Goal: Browse casually: Explore the website without a specific task or goal

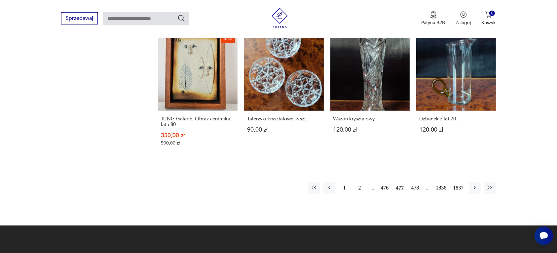
scroll to position [622, 0]
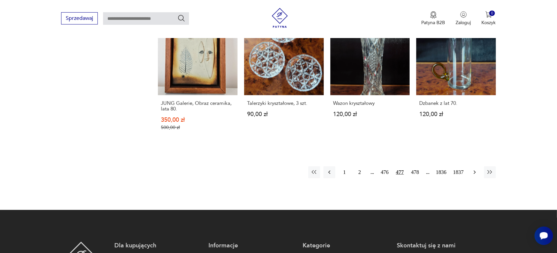
click at [474, 169] on icon "button" at bounding box center [475, 172] width 7 height 7
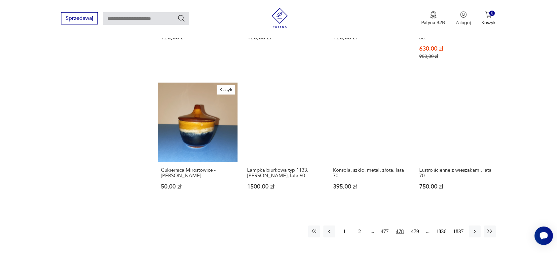
scroll to position [540, 0]
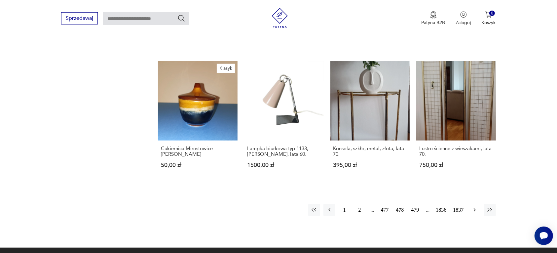
click at [474, 209] on icon "button" at bounding box center [475, 210] width 7 height 7
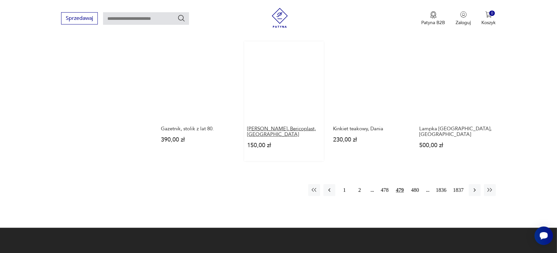
scroll to position [581, 0]
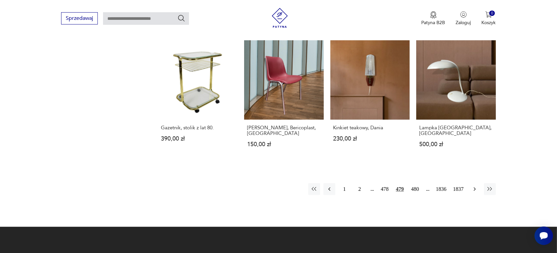
click at [474, 186] on icon "button" at bounding box center [475, 189] width 7 height 7
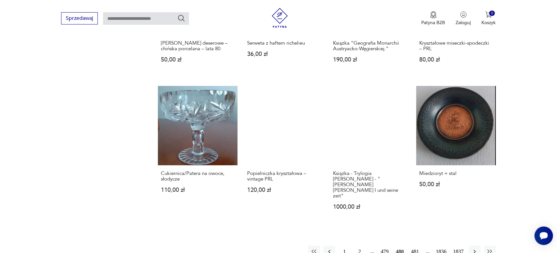
scroll to position [581, 0]
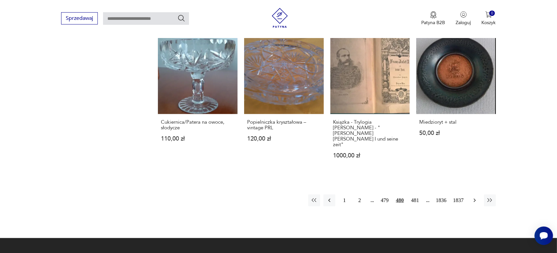
click at [474, 197] on icon "button" at bounding box center [475, 200] width 7 height 7
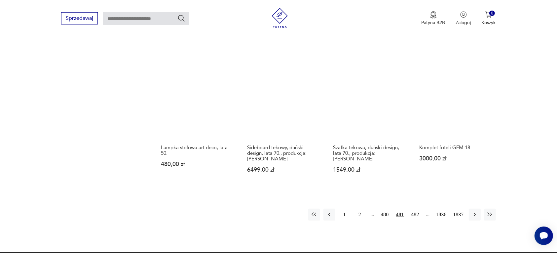
scroll to position [581, 0]
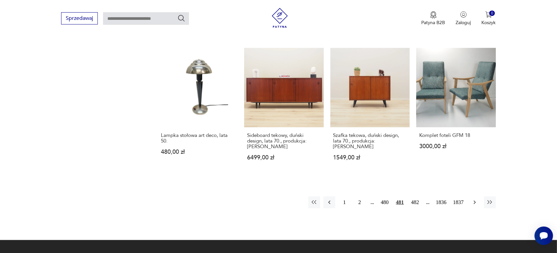
click at [474, 199] on icon "button" at bounding box center [475, 202] width 7 height 7
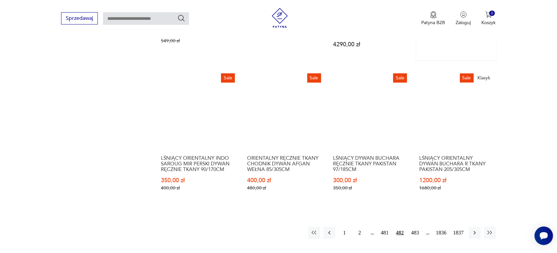
scroll to position [581, 0]
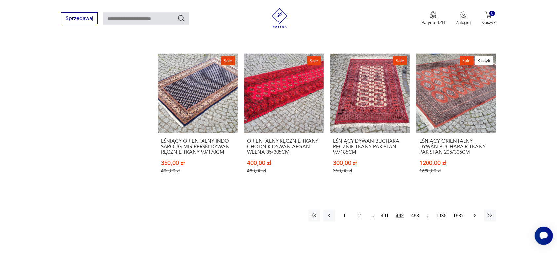
click at [474, 212] on icon "button" at bounding box center [475, 215] width 7 height 7
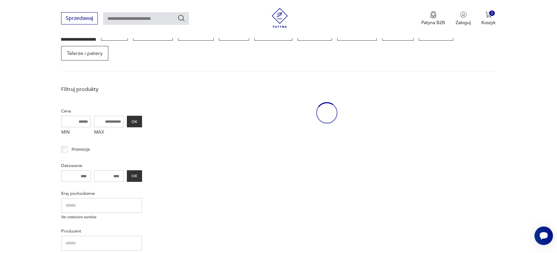
scroll to position [85, 0]
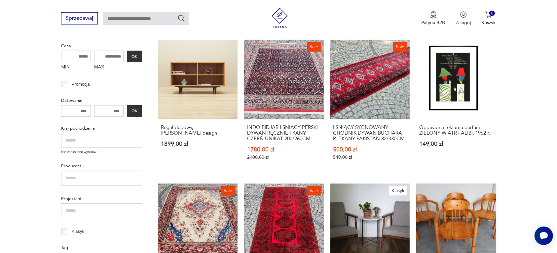
drag, startPoint x: 468, startPoint y: 166, endPoint x: 460, endPoint y: 182, distance: 18.5
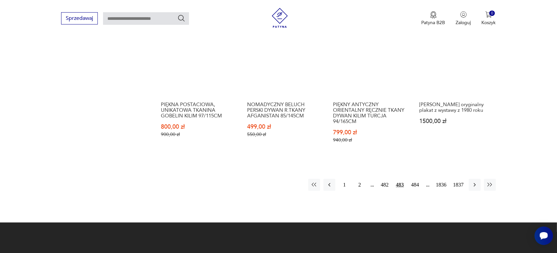
scroll to position [622, 0]
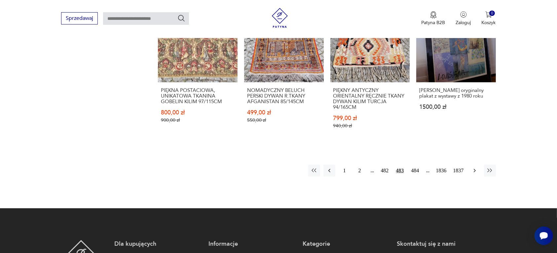
click at [474, 168] on icon "button" at bounding box center [475, 170] width 7 height 7
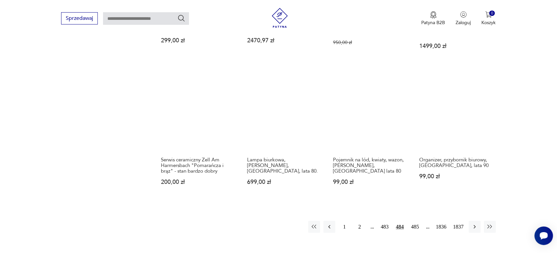
scroll to position [581, 0]
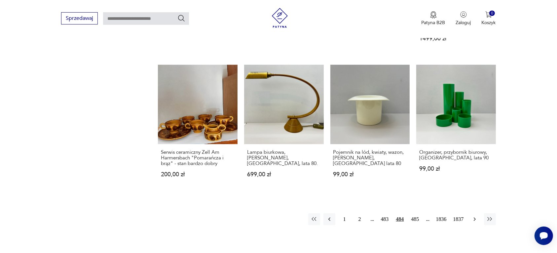
click at [473, 216] on icon "button" at bounding box center [475, 219] width 7 height 7
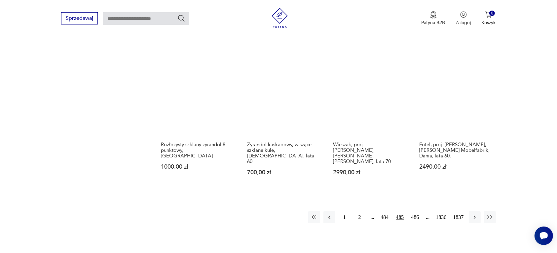
scroll to position [581, 0]
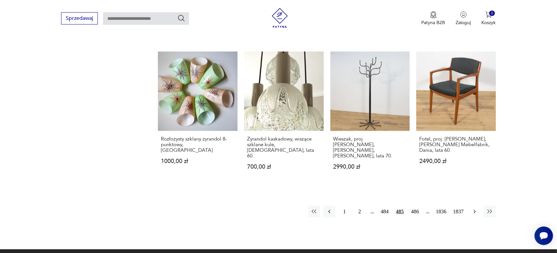
click at [474, 210] on icon "button" at bounding box center [475, 212] width 2 height 4
click at [473, 208] on icon "button" at bounding box center [475, 211] width 7 height 7
click at [472, 206] on button "button" at bounding box center [475, 212] width 12 height 12
drag, startPoint x: 562, startPoint y: 201, endPoint x: 551, endPoint y: 211, distance: 15.2
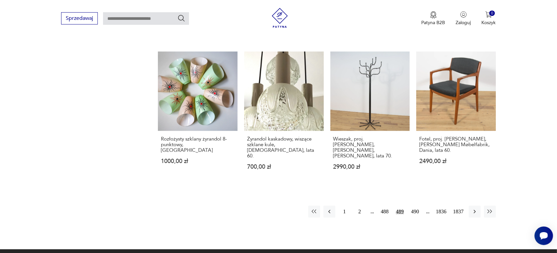
click at [475, 208] on icon "button" at bounding box center [475, 211] width 7 height 7
click at [475, 210] on icon "button" at bounding box center [475, 212] width 2 height 4
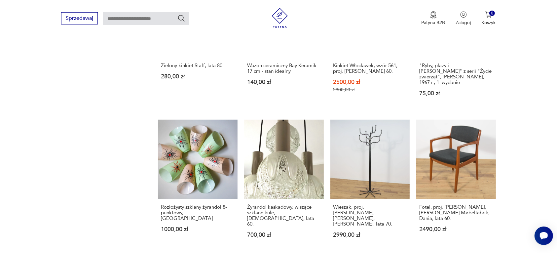
scroll to position [498, 0]
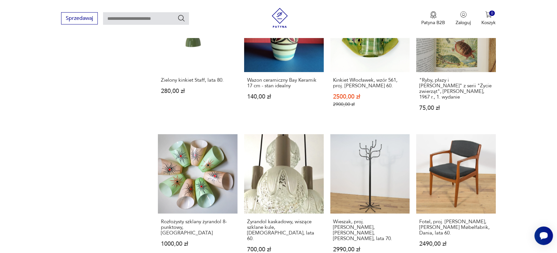
click at [521, 99] on section "Filtruj produkty Cena MIN MAX OK Promocja Datowanie OK Kraj pochodzenia Nie zna…" at bounding box center [278, 9] width 557 height 645
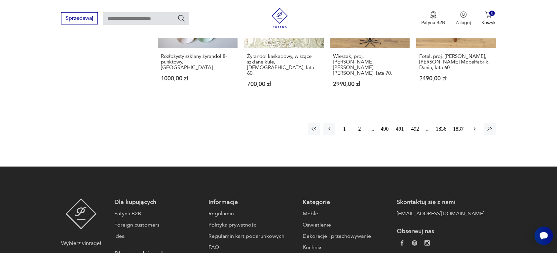
click at [474, 127] on icon "button" at bounding box center [475, 129] width 2 height 4
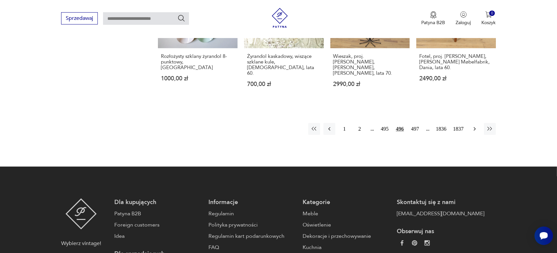
click at [474, 127] on icon "button" at bounding box center [475, 129] width 2 height 4
click at [475, 127] on icon "button" at bounding box center [475, 129] width 2 height 4
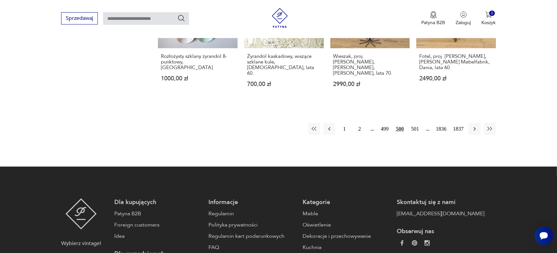
drag, startPoint x: 186, startPoint y: 84, endPoint x: 189, endPoint y: 83, distance: 3.6
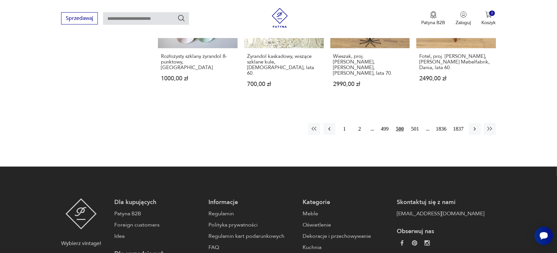
drag, startPoint x: 190, startPoint y: 83, endPoint x: 193, endPoint y: 81, distance: 3.7
click at [473, 126] on icon "button" at bounding box center [475, 129] width 7 height 7
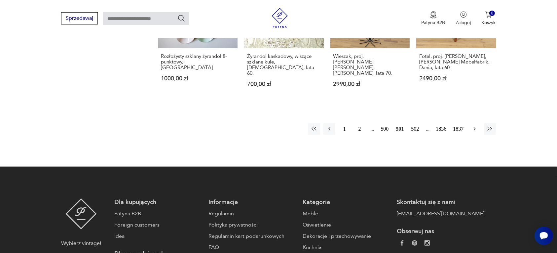
click at [473, 126] on icon "button" at bounding box center [475, 129] width 7 height 7
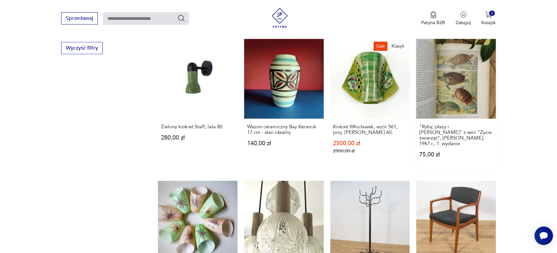
scroll to position [375, 0]
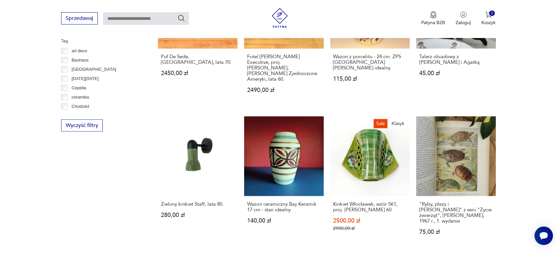
click at [528, 129] on section "Filtruj produkty Cena MIN MAX OK Promocja Datowanie OK Kraj pochodzenia Nie zna…" at bounding box center [278, 133] width 557 height 645
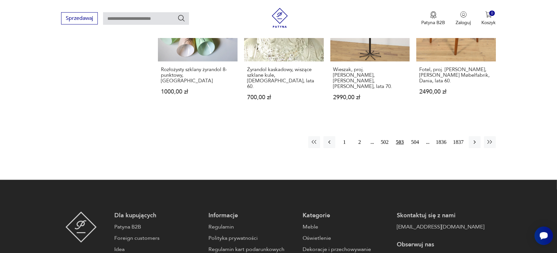
scroll to position [664, 0]
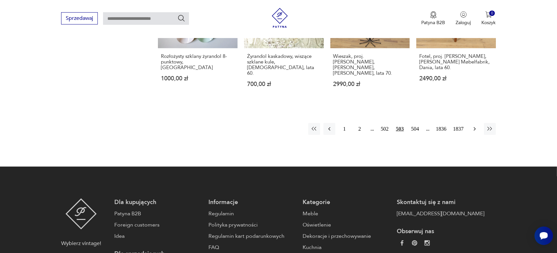
click at [473, 126] on icon "button" at bounding box center [475, 129] width 7 height 7
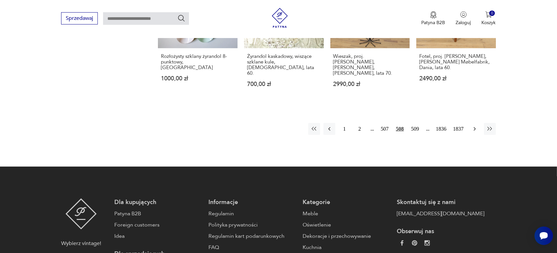
click at [473, 126] on icon "button" at bounding box center [475, 129] width 7 height 7
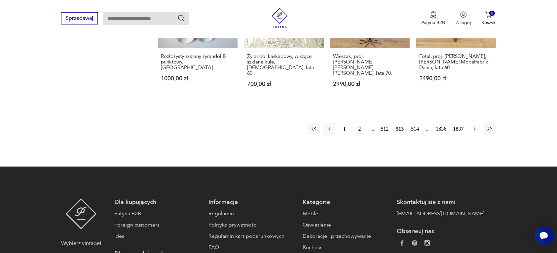
click at [473, 126] on icon "button" at bounding box center [475, 129] width 7 height 7
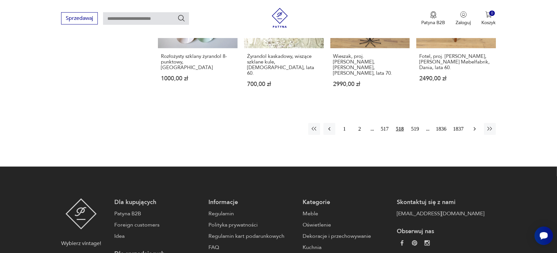
click at [473, 126] on icon "button" at bounding box center [475, 129] width 7 height 7
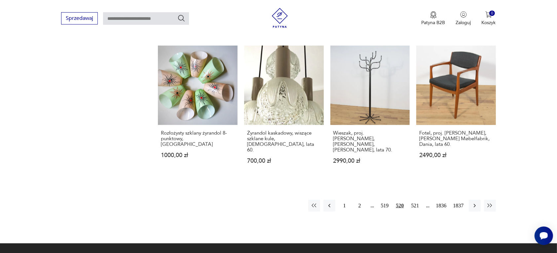
scroll to position [579, 0]
